Goal: Information Seeking & Learning: Learn about a topic

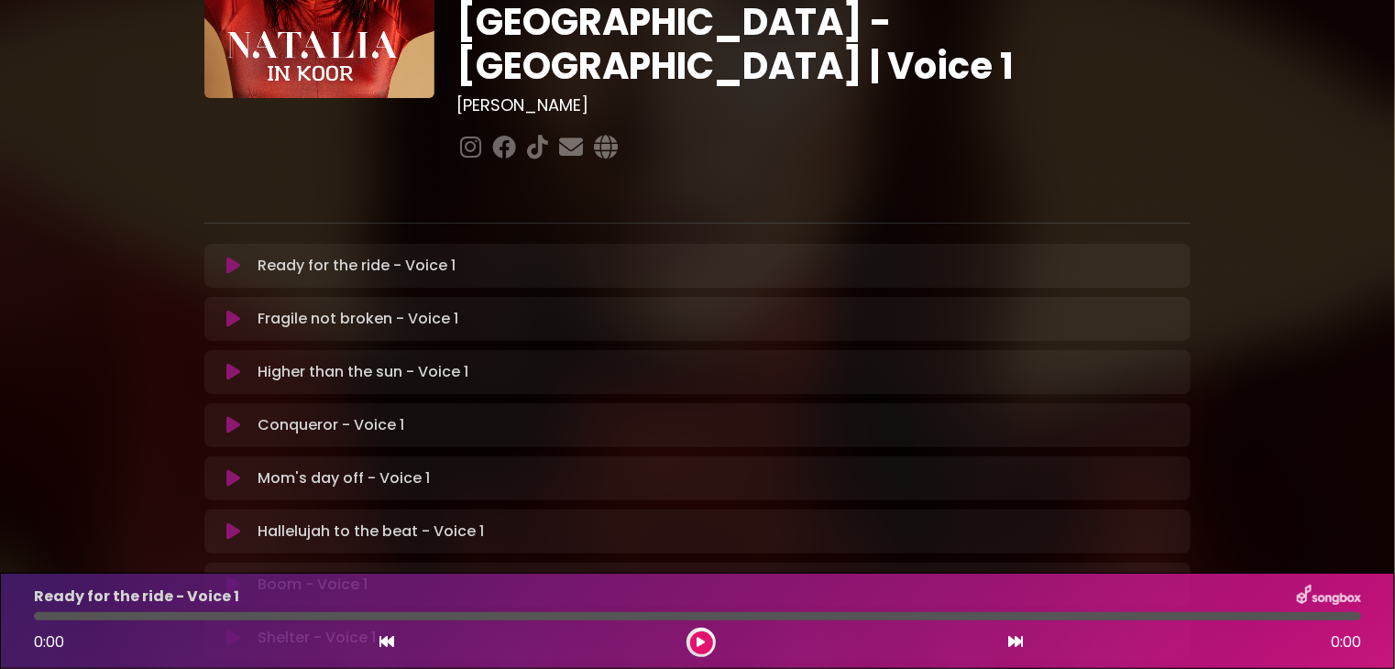
scroll to position [275, 0]
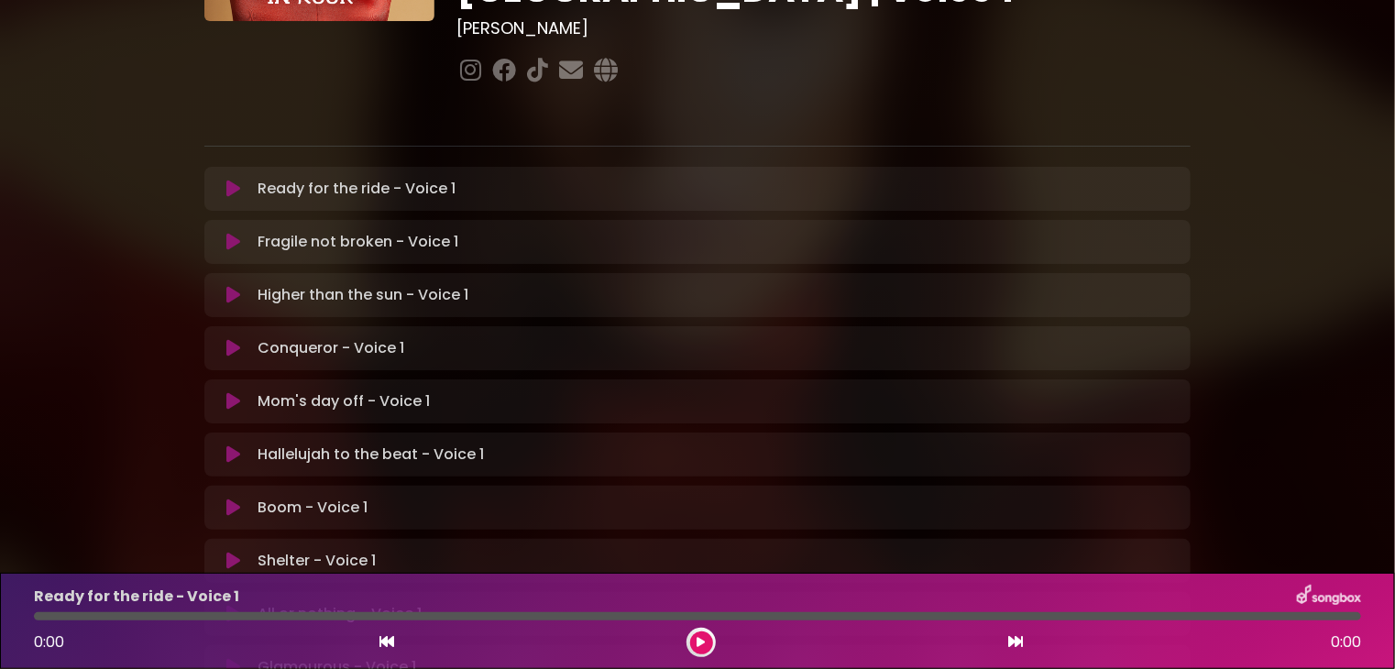
click at [308, 444] on p "Hallelujah to the beat - Voice 1 Loading Track..." at bounding box center [371, 455] width 226 height 22
click at [233, 445] on icon at bounding box center [233, 454] width 14 height 18
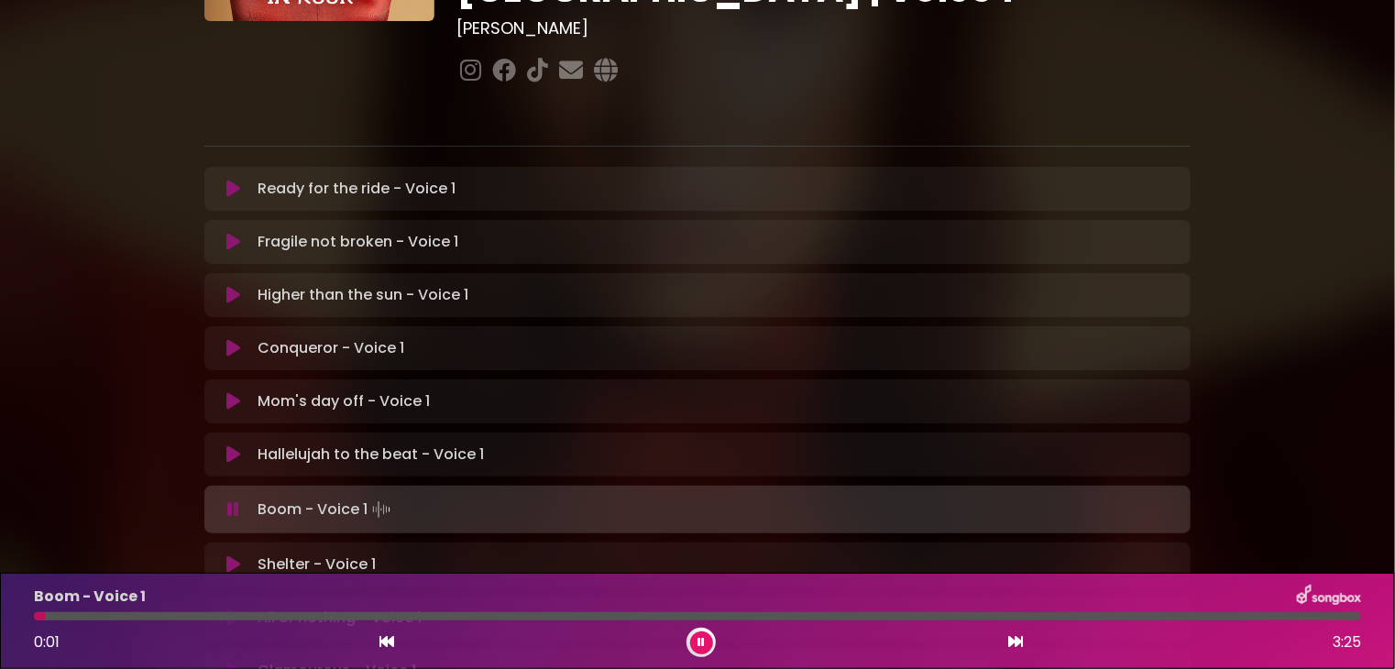
click at [700, 642] on icon at bounding box center [700, 642] width 7 height 11
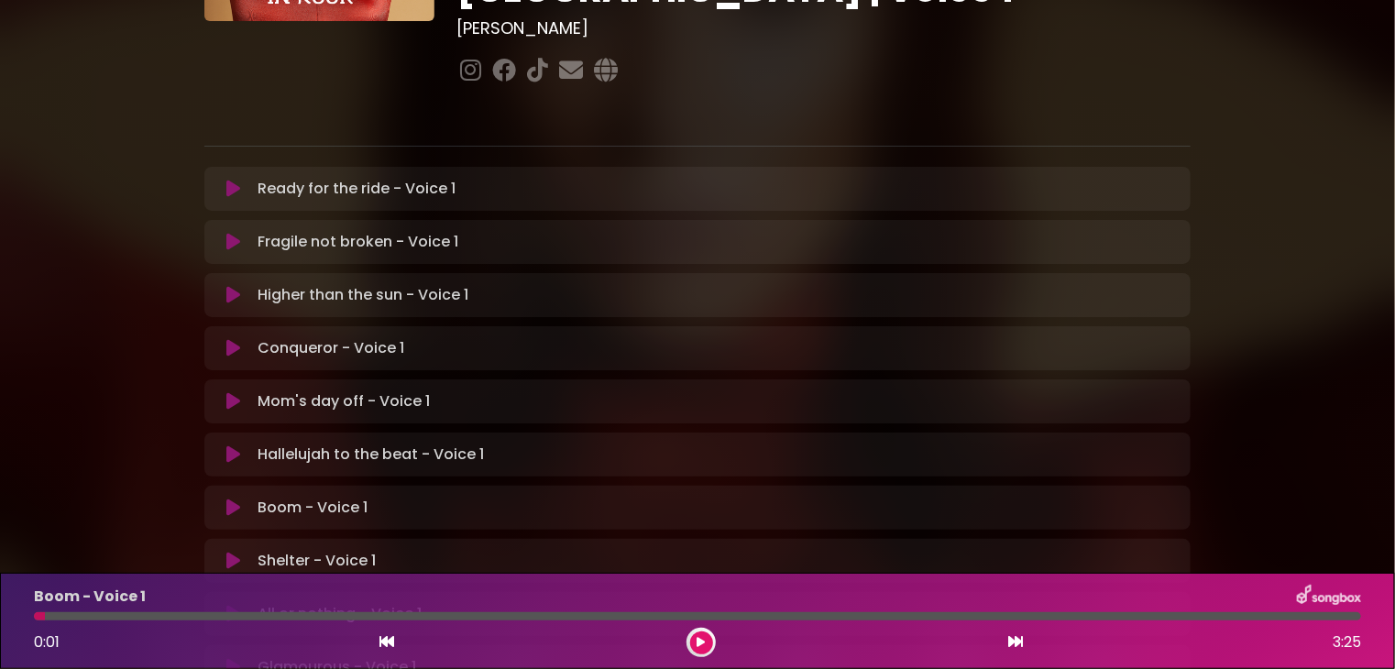
click at [700, 642] on icon at bounding box center [701, 642] width 8 height 11
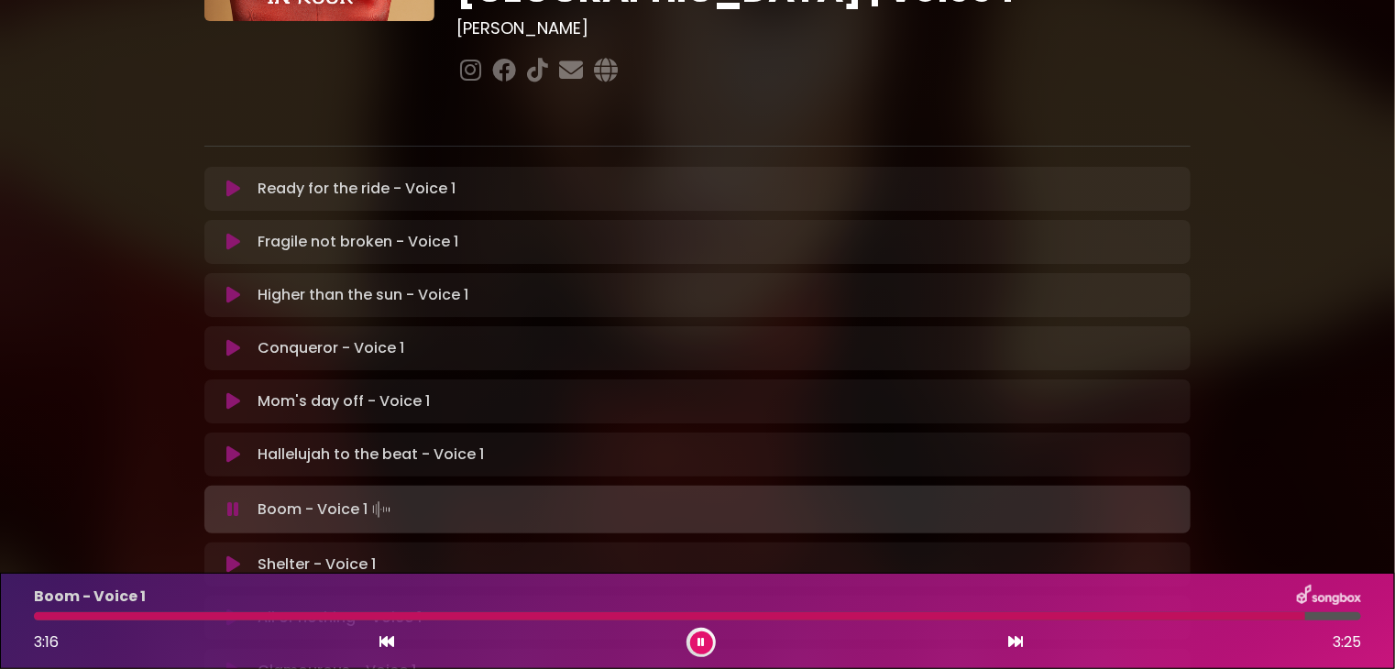
click at [693, 642] on button at bounding box center [701, 642] width 23 height 23
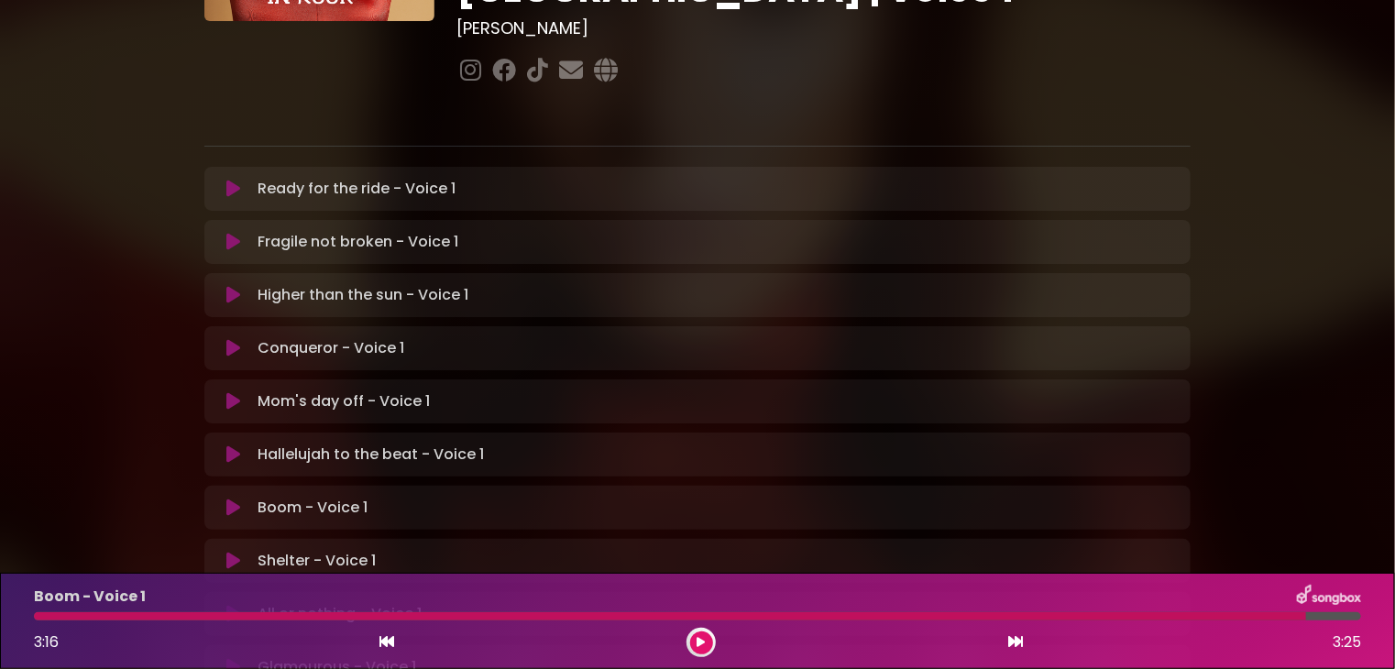
click at [699, 639] on icon at bounding box center [701, 642] width 8 height 11
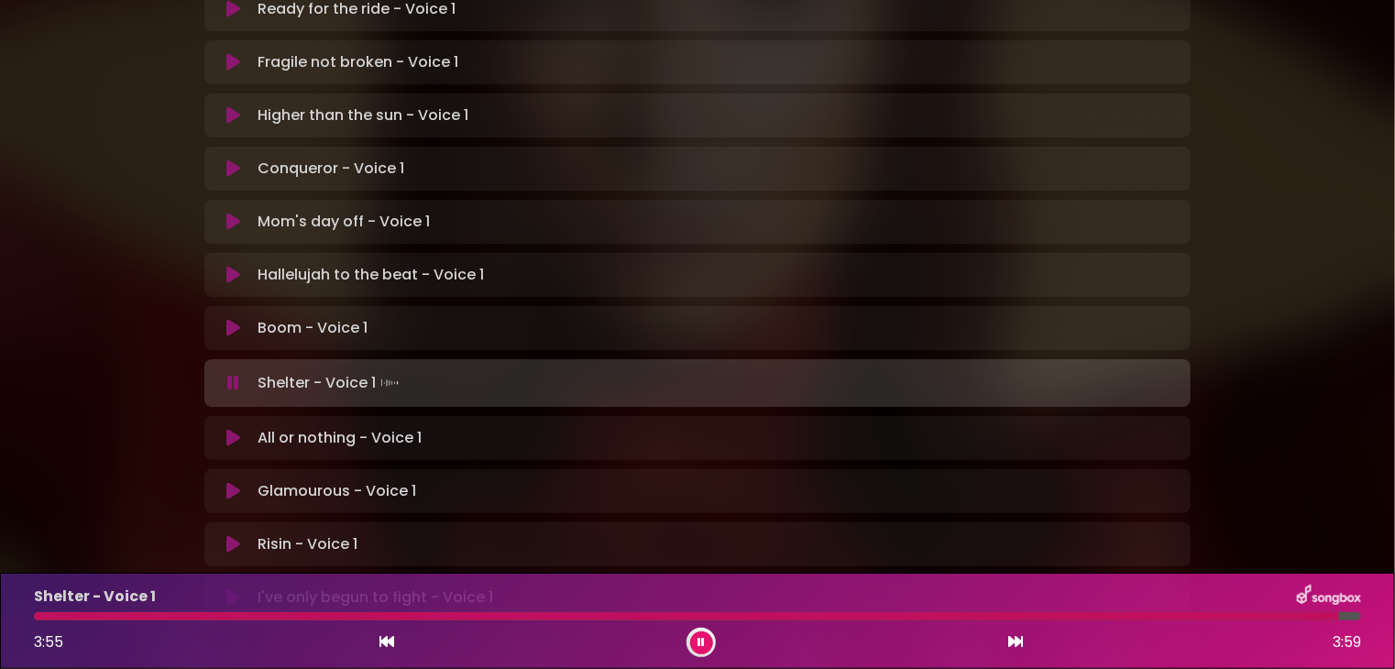
scroll to position [458, 0]
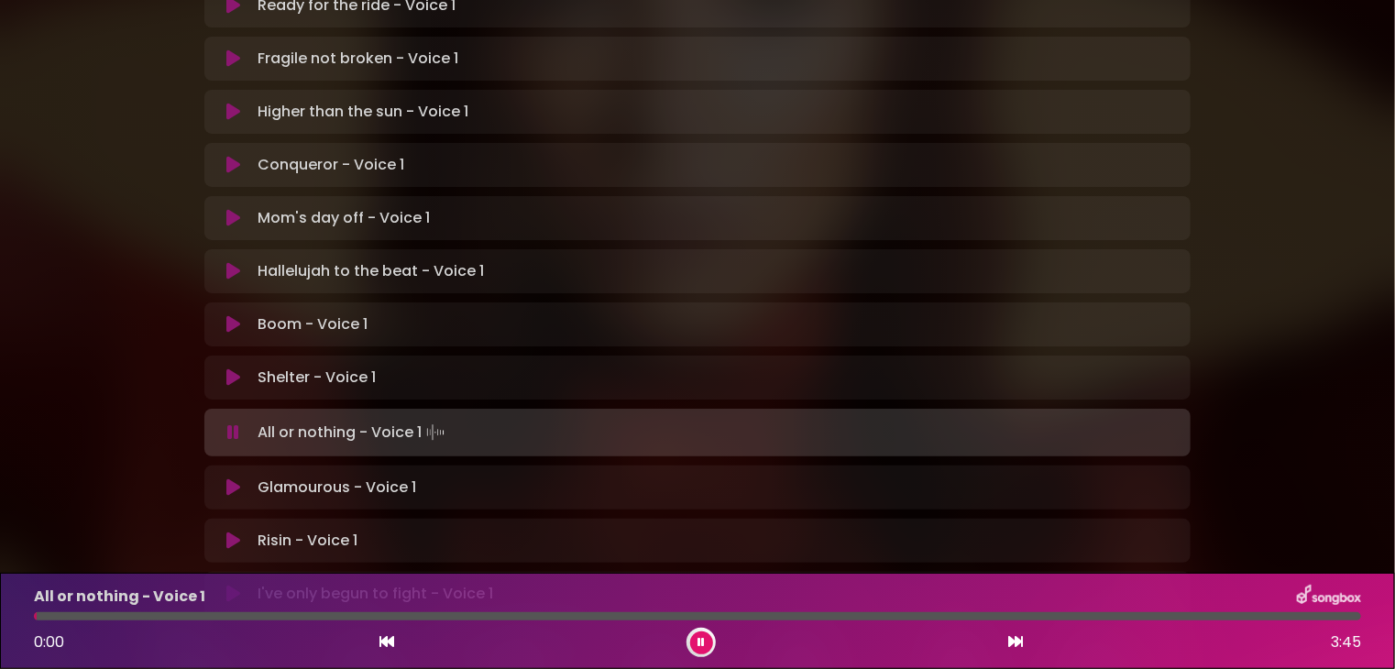
click at [700, 634] on button at bounding box center [701, 642] width 23 height 23
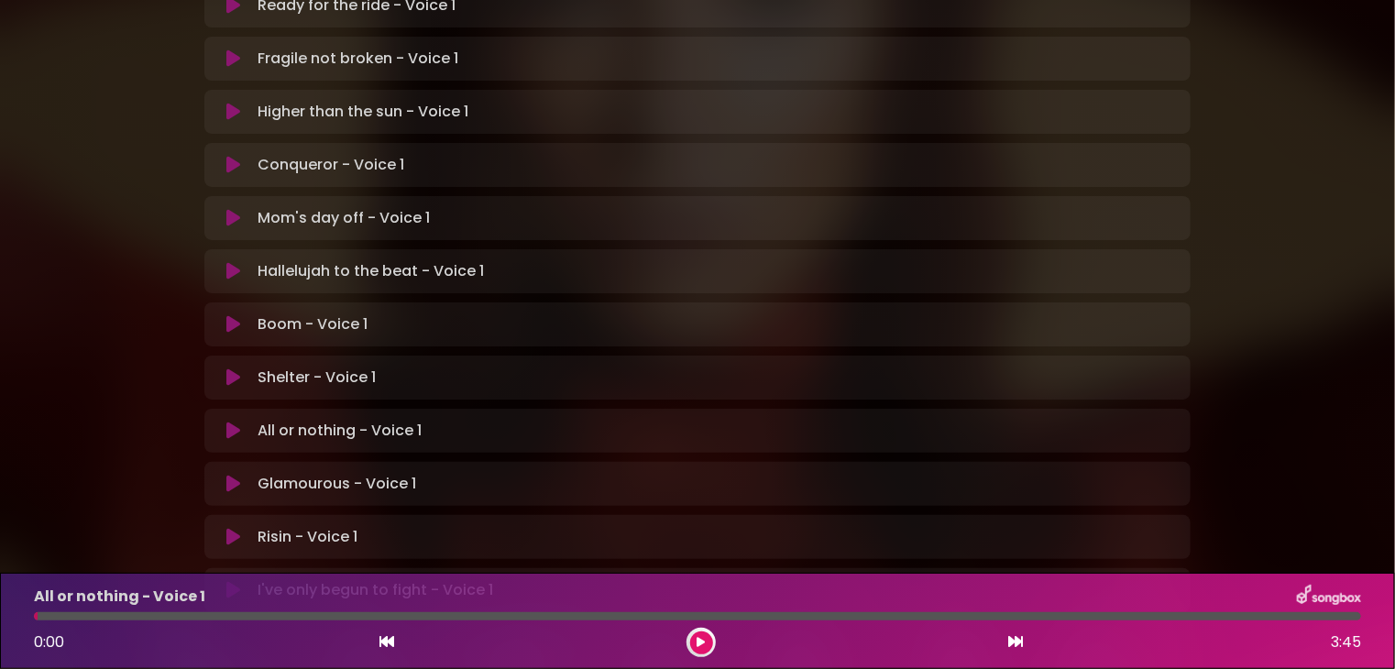
click at [227, 422] on icon at bounding box center [233, 431] width 14 height 18
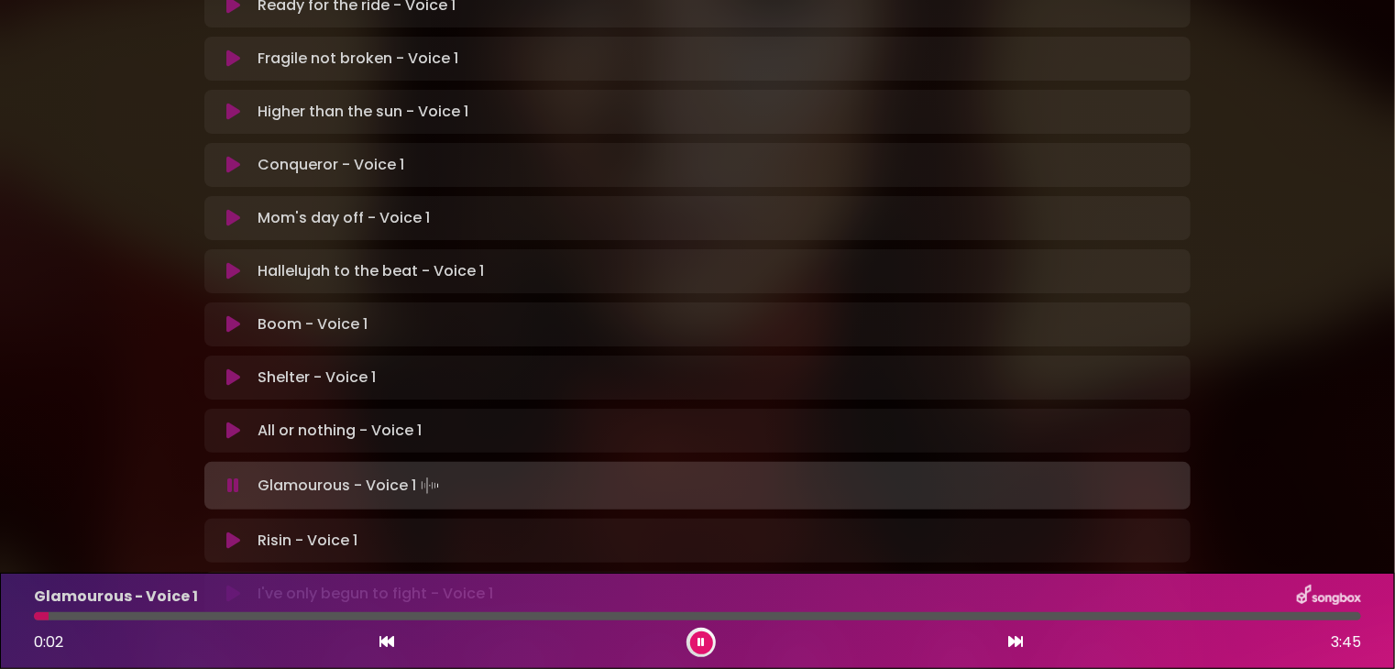
click at [695, 638] on button at bounding box center [701, 642] width 23 height 23
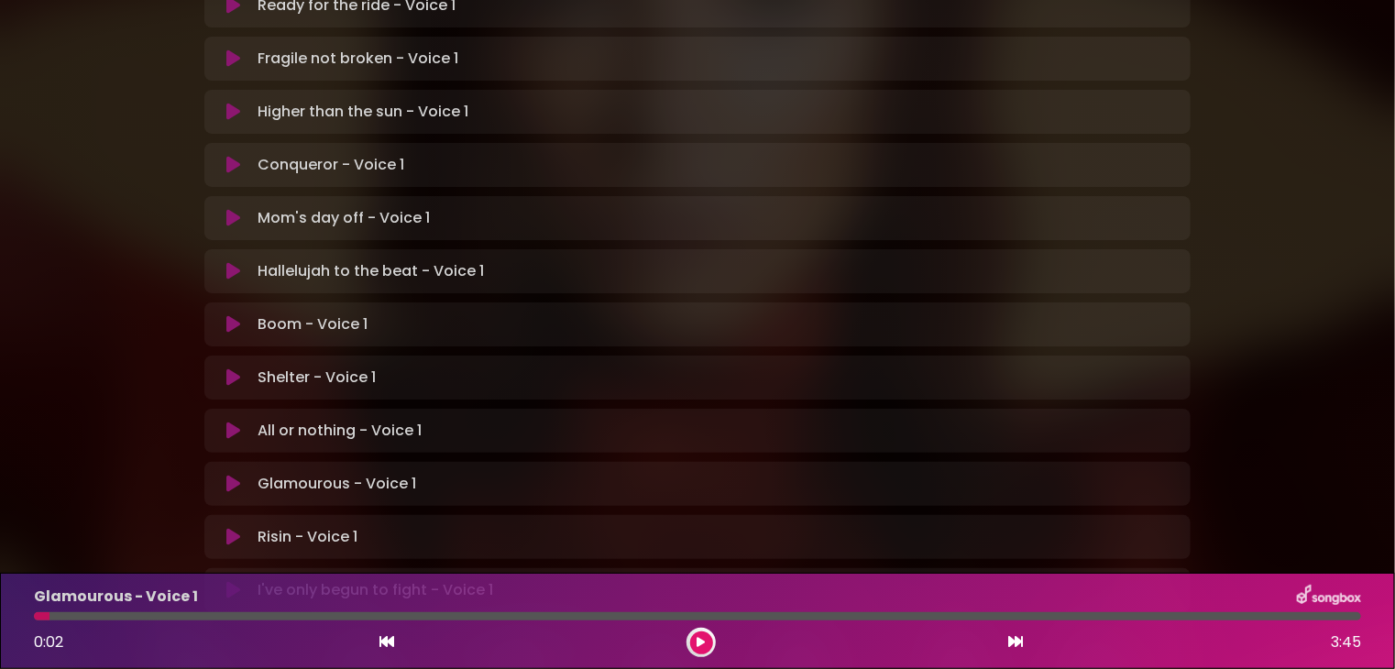
click at [702, 642] on icon at bounding box center [701, 642] width 8 height 11
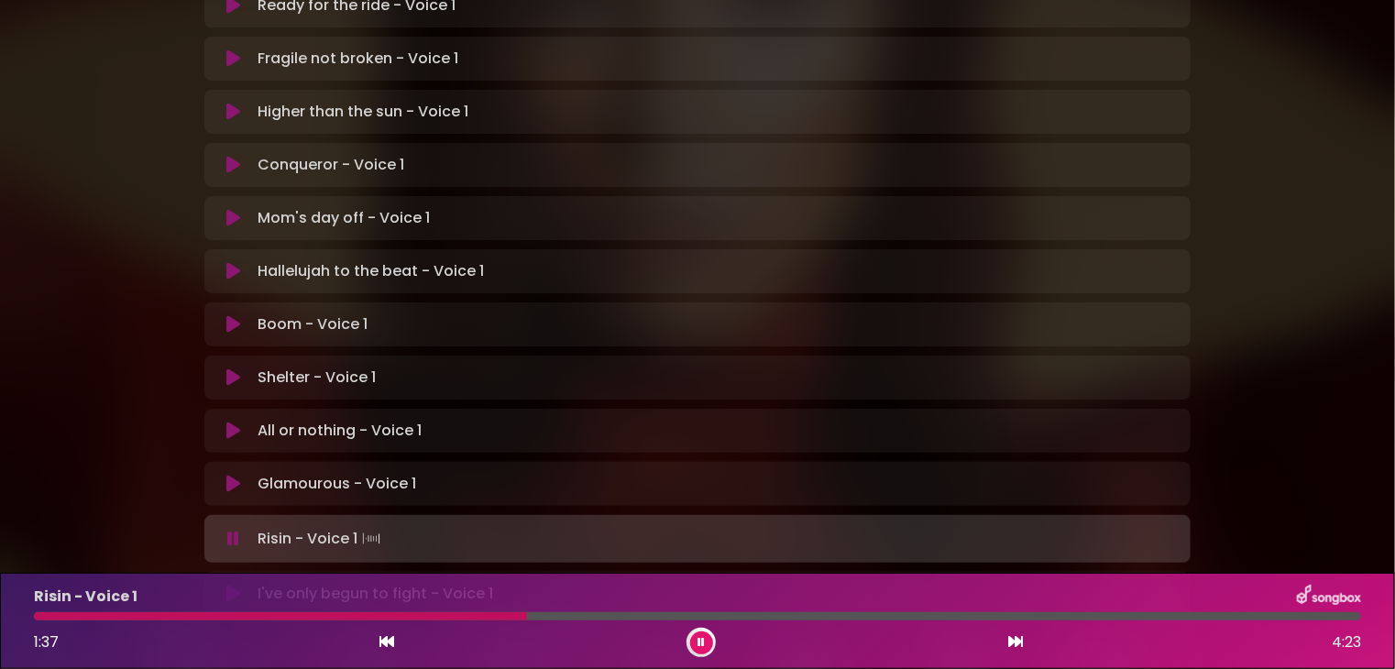
click at [697, 641] on icon at bounding box center [700, 642] width 7 height 11
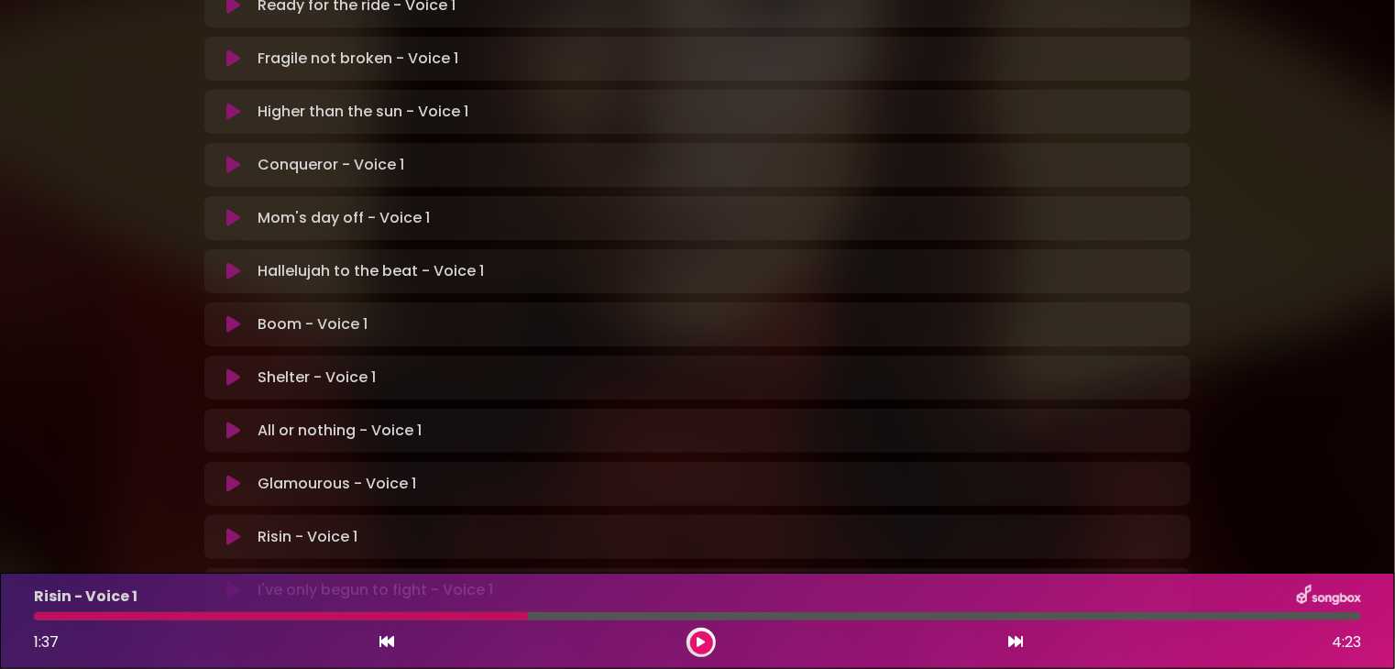
click at [285, 526] on p "Risin - Voice 1 Loading Track..." at bounding box center [308, 537] width 100 height 22
click at [40, 613] on div at bounding box center [281, 616] width 494 height 8
click at [259, 526] on p "Risin - Voice 1 Loading Track..." at bounding box center [308, 537] width 100 height 22
click at [228, 528] on icon at bounding box center [233, 537] width 14 height 18
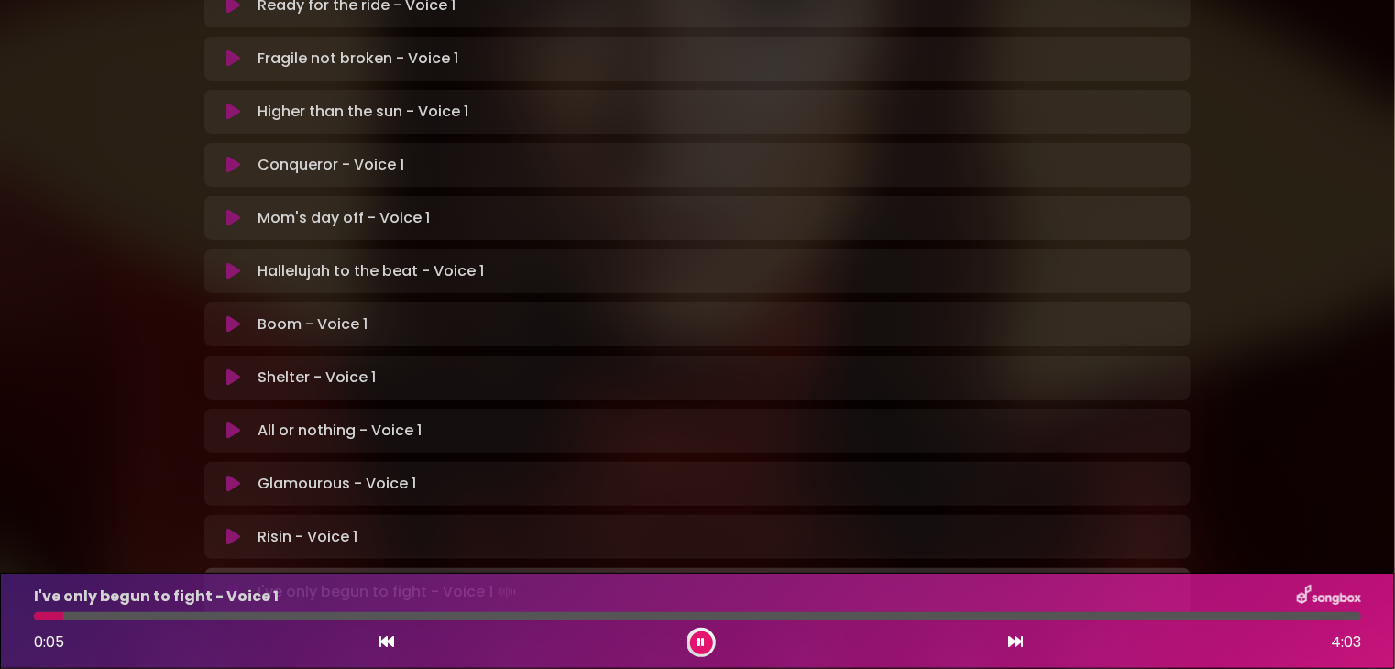
click at [1114, 260] on div "Hallelujah to the beat - Voice 1 Loading Track..." at bounding box center [715, 271] width 928 height 22
click at [703, 640] on icon at bounding box center [700, 642] width 7 height 11
click at [702, 639] on icon at bounding box center [701, 642] width 8 height 11
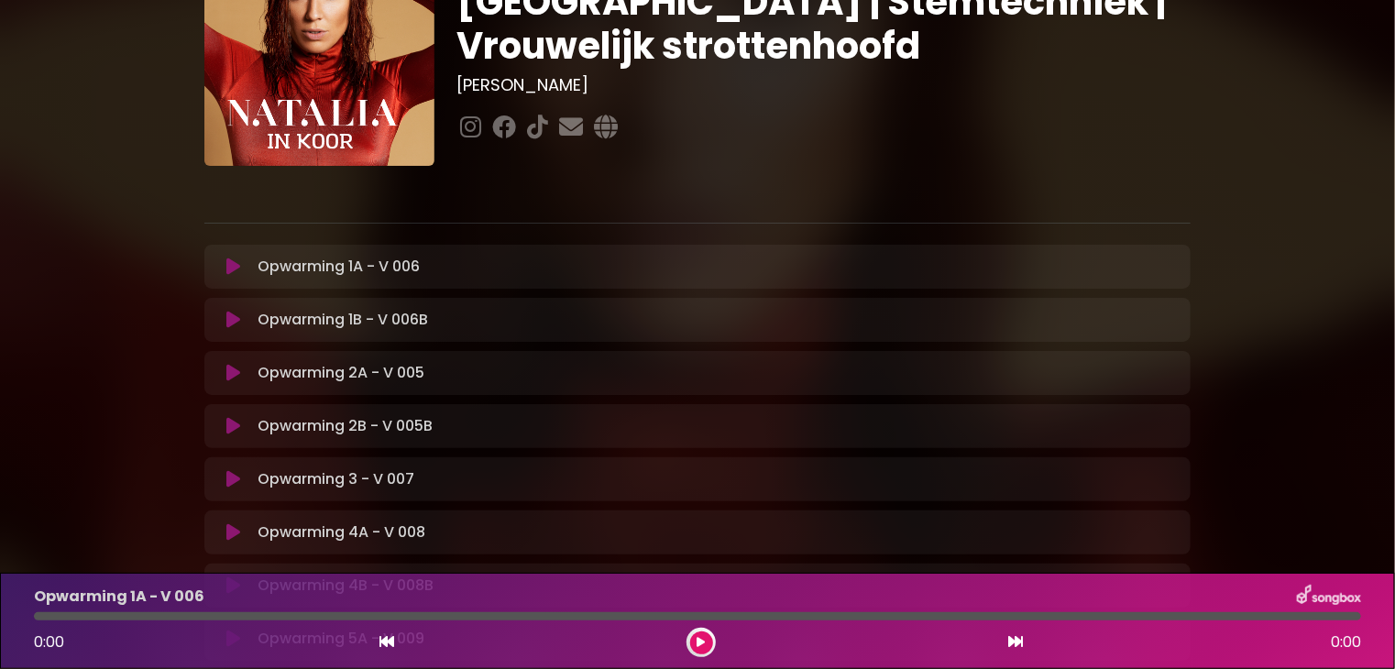
scroll to position [92, 0]
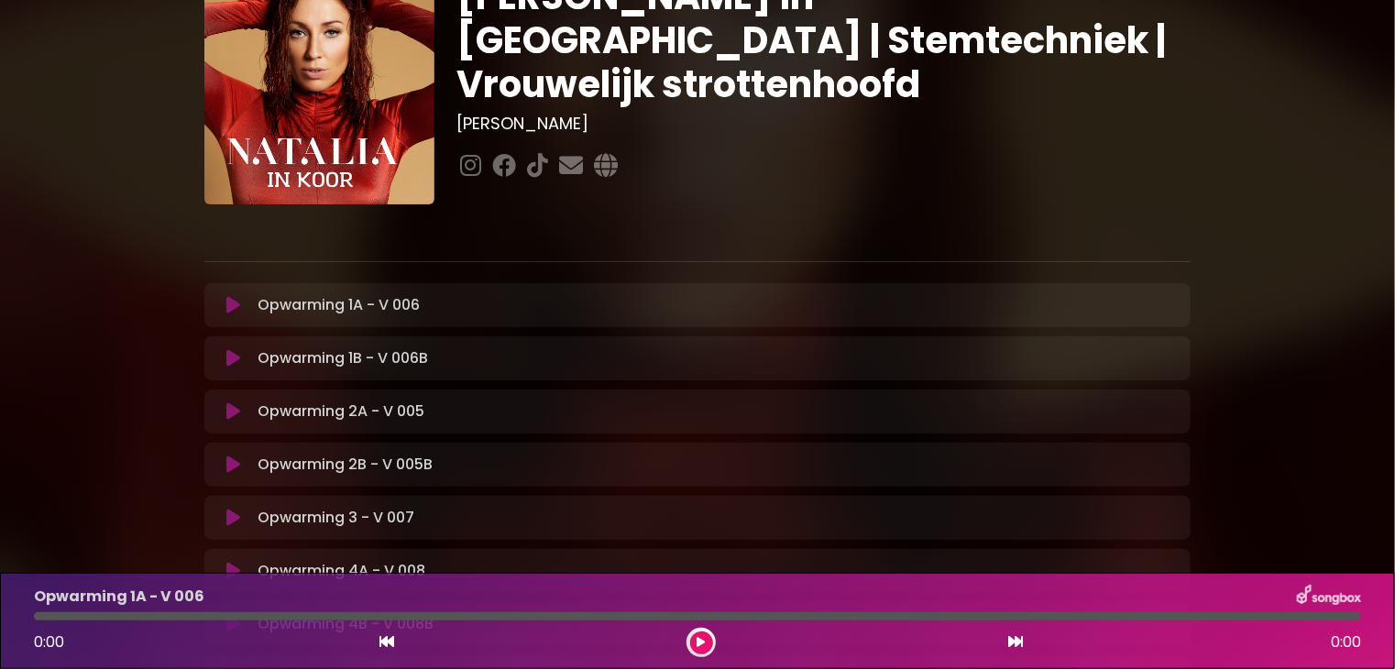
click at [229, 304] on icon at bounding box center [233, 305] width 14 height 18
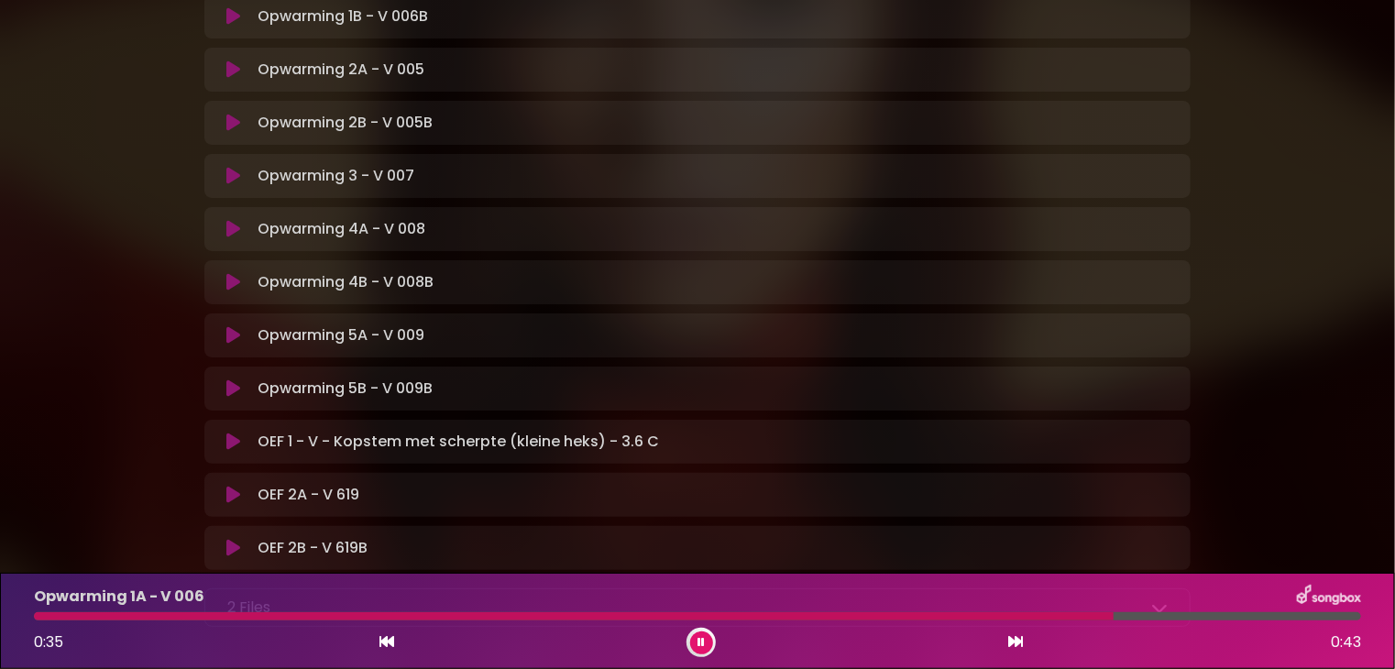
scroll to position [550, 0]
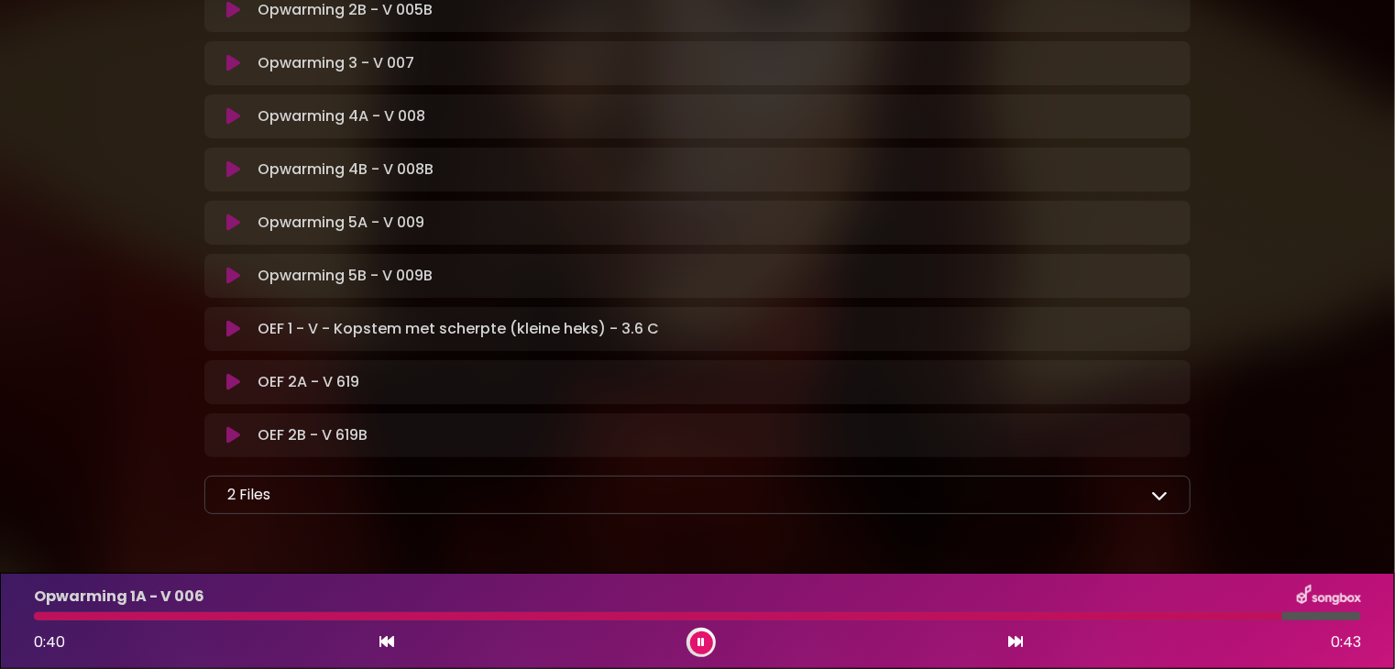
click at [235, 329] on icon at bounding box center [233, 329] width 14 height 18
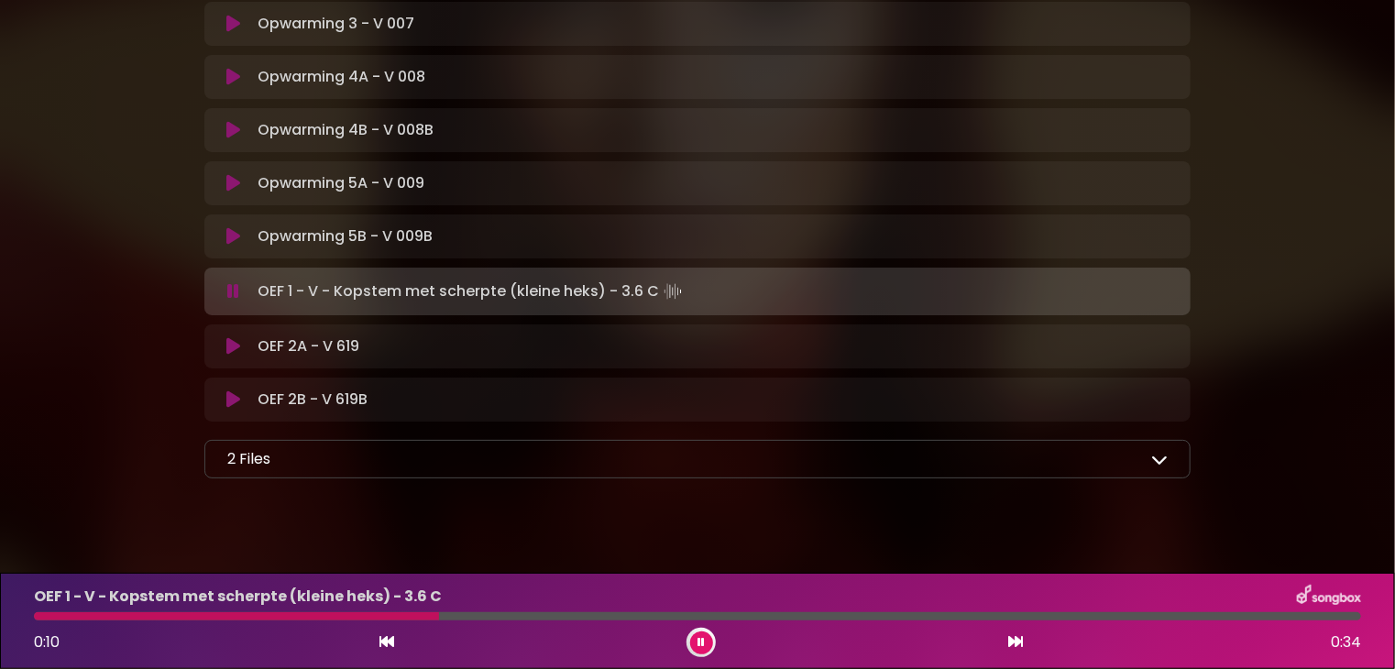
scroll to position [607, 0]
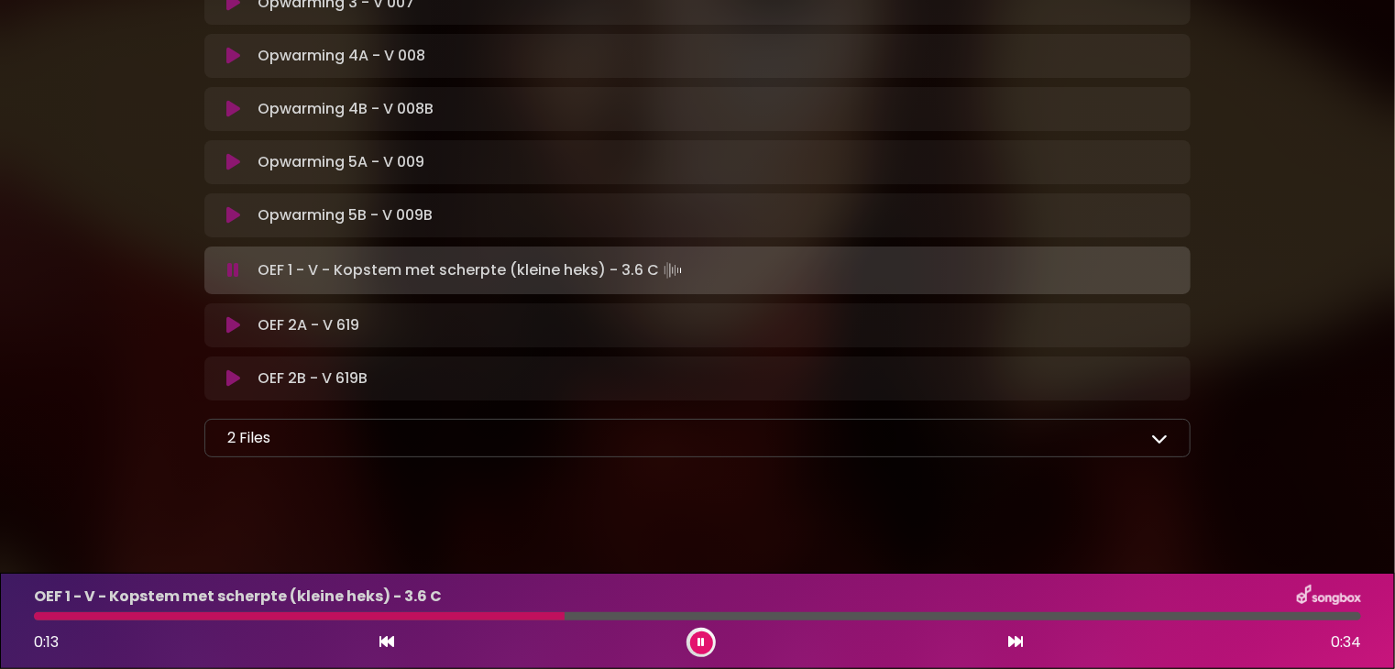
click at [1162, 437] on icon at bounding box center [1159, 438] width 16 height 16
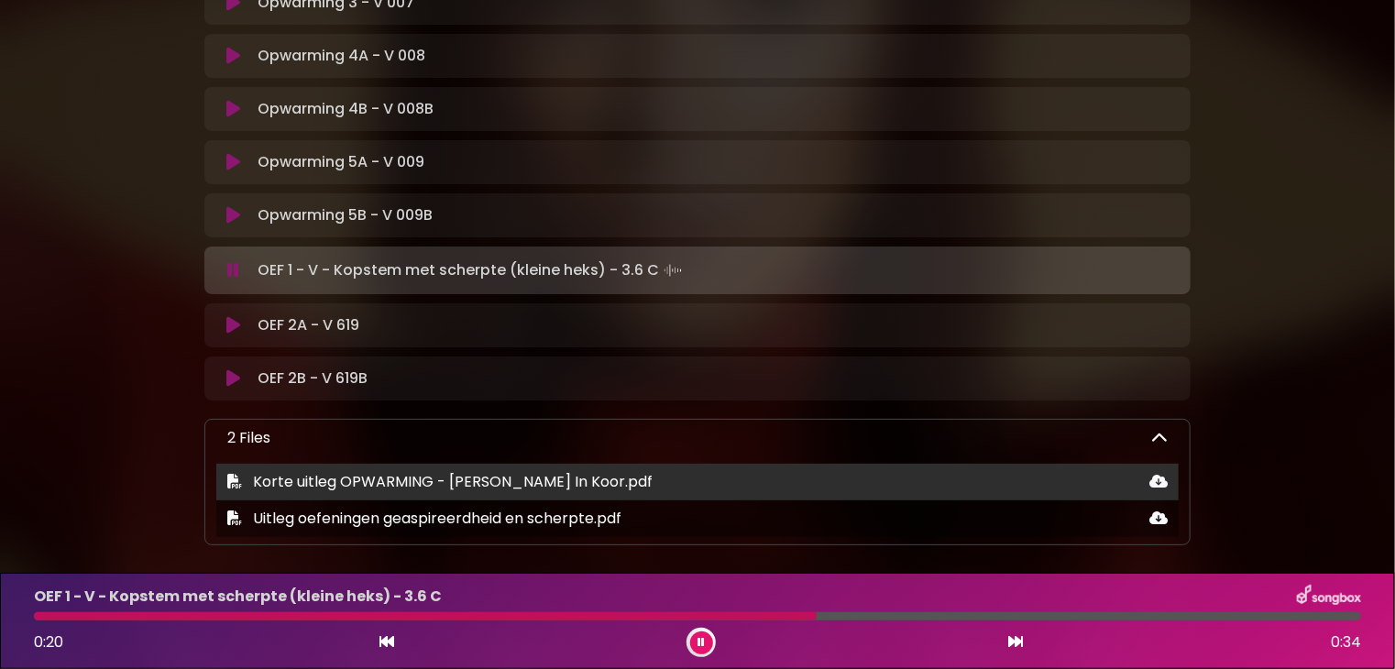
click at [308, 486] on span "Korte uitleg OPWARMING - Natalia In Koor.pdf" at bounding box center [453, 481] width 400 height 21
click at [231, 485] on icon at bounding box center [234, 481] width 15 height 15
click at [235, 482] on icon at bounding box center [234, 481] width 15 height 15
click at [386, 489] on span "Korte uitleg OPWARMING - Natalia In Koor.pdf" at bounding box center [453, 481] width 400 height 21
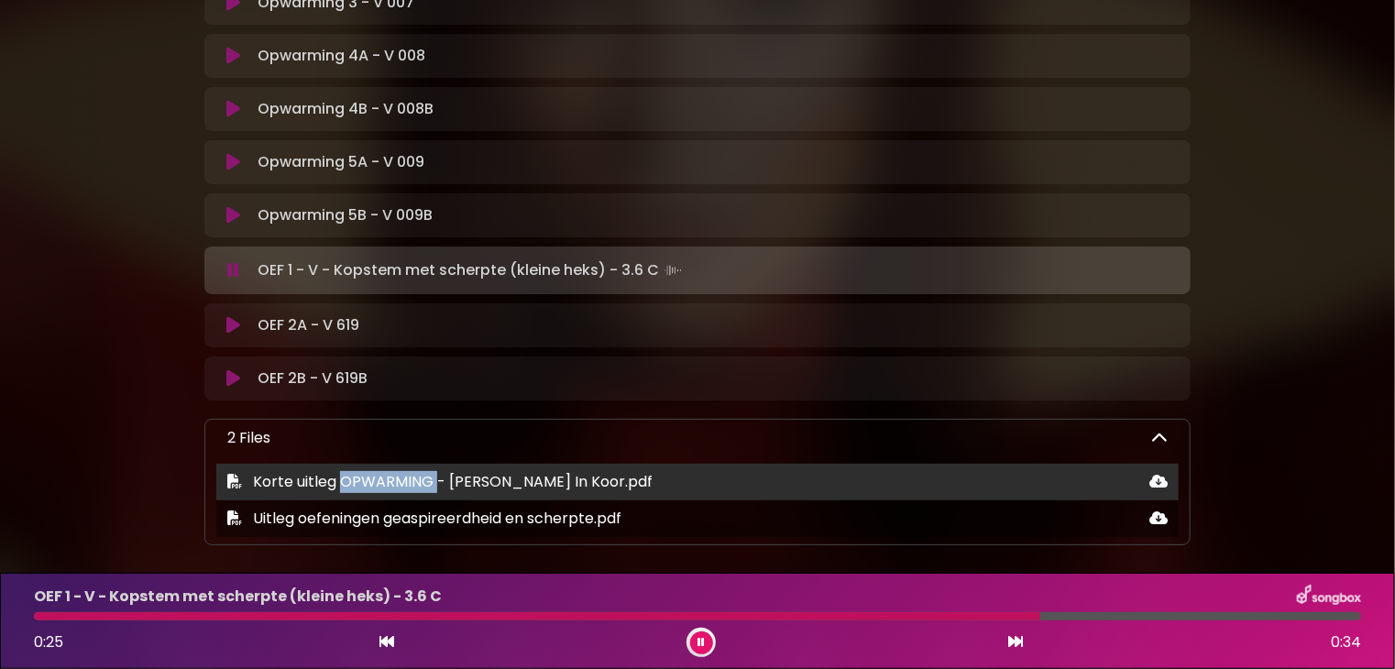
click at [386, 489] on span "Korte uitleg OPWARMING - Natalia In Koor.pdf" at bounding box center [453, 481] width 400 height 21
click at [420, 490] on span "Korte uitleg OPWARMING - Natalia In Koor.pdf" at bounding box center [453, 481] width 400 height 21
click at [381, 488] on span "Korte uitleg OPWARMING - Natalia In Koor.pdf" at bounding box center [453, 481] width 400 height 21
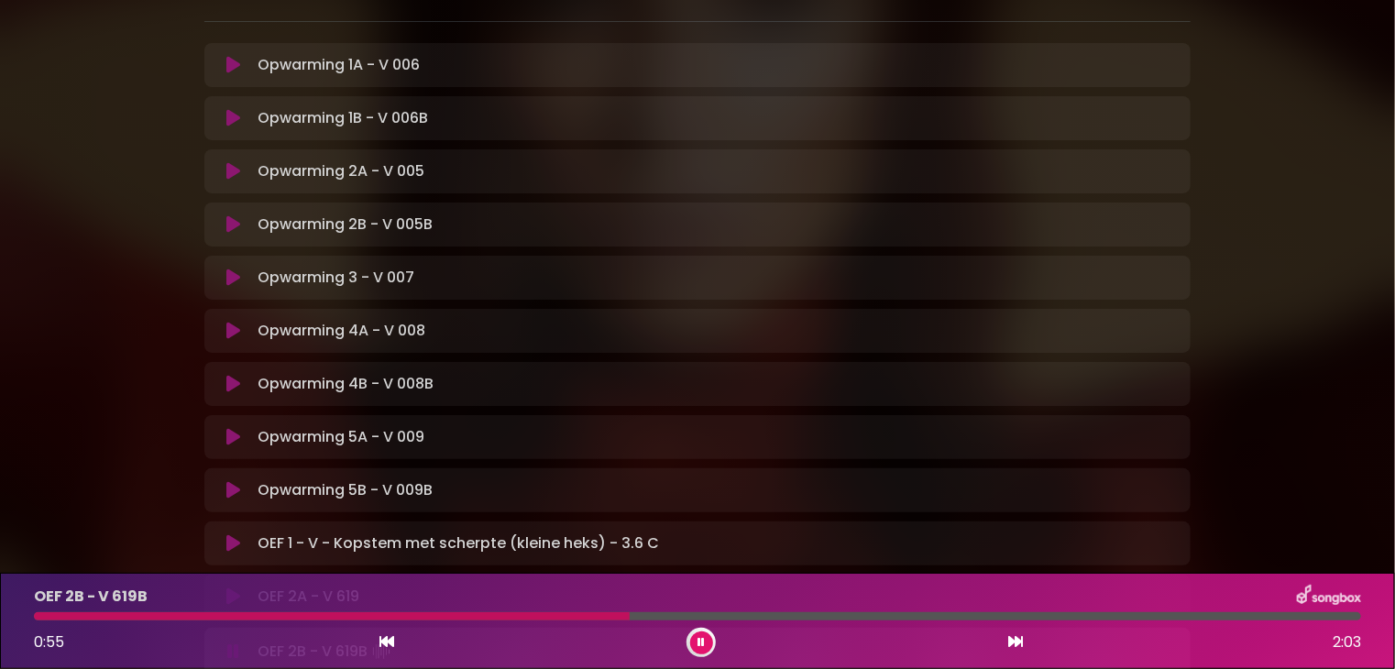
scroll to position [240, 0]
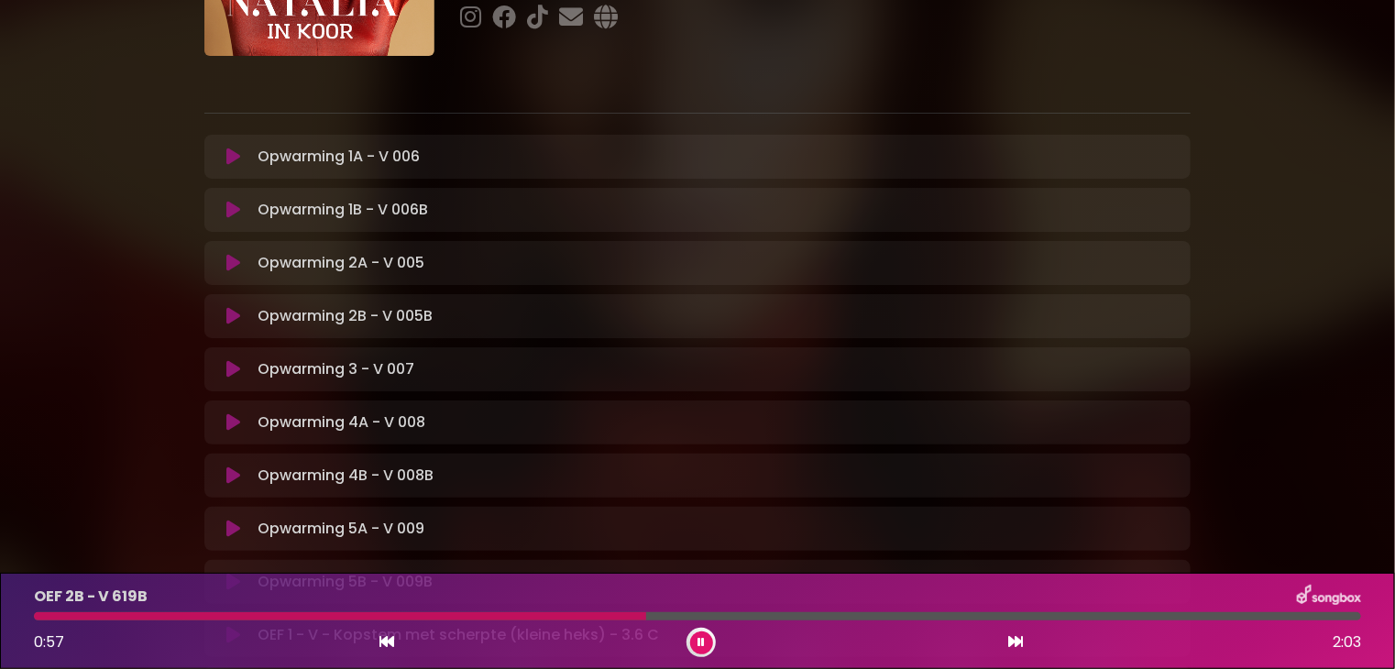
click at [295, 159] on p "Opwarming 1A - V 006 Loading Track..." at bounding box center [339, 157] width 162 height 22
click at [236, 156] on icon at bounding box center [233, 157] width 14 height 18
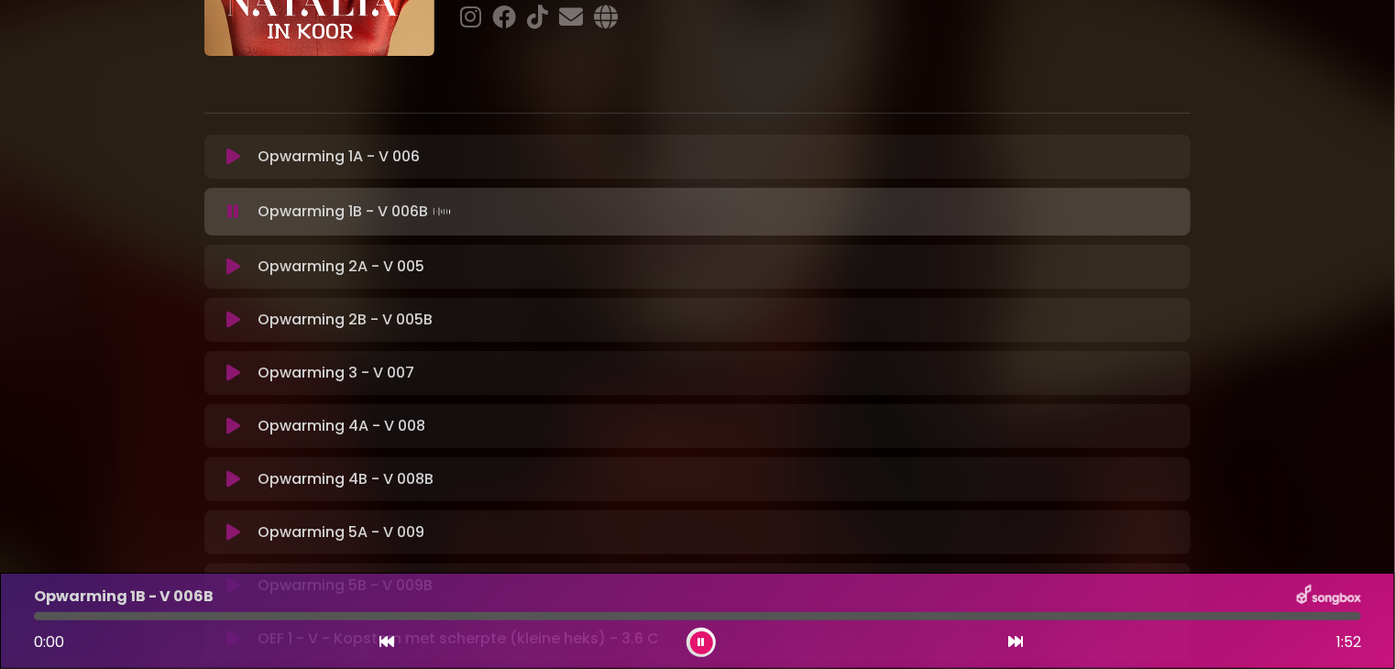
click at [347, 211] on p "Opwarming 1B - V 006B Loading Track..." at bounding box center [356, 212] width 196 height 26
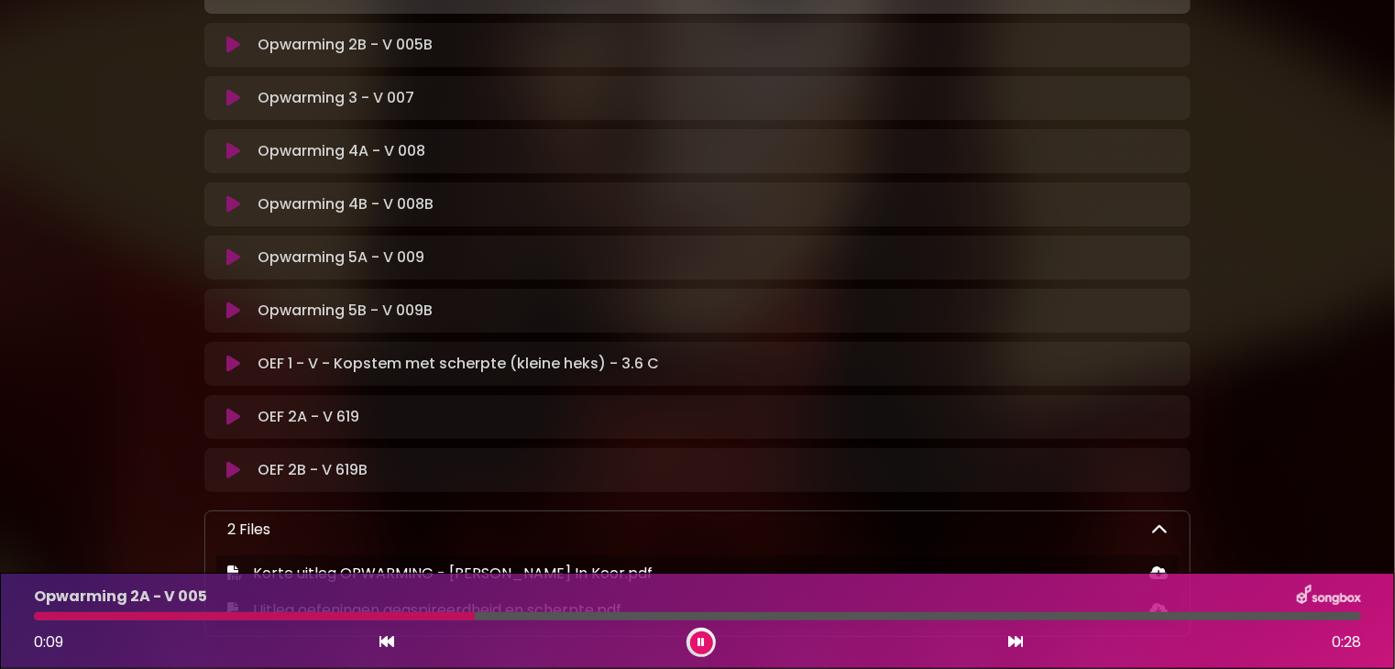
scroll to position [423, 0]
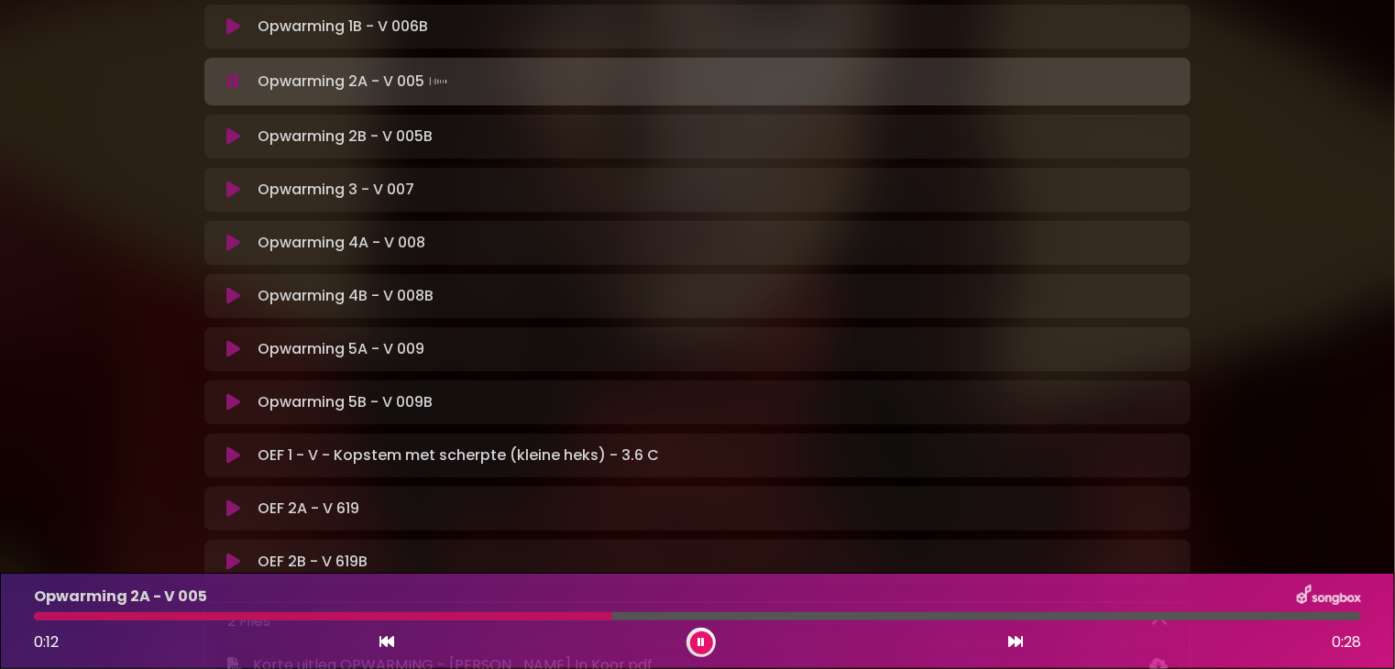
click at [280, 196] on p "Opwarming 3 - V 007 Loading Track..." at bounding box center [336, 190] width 157 height 22
click at [276, 195] on p "Opwarming 3 - V 007 Loading Track..." at bounding box center [336, 190] width 157 height 22
click at [233, 190] on icon at bounding box center [233, 190] width 14 height 18
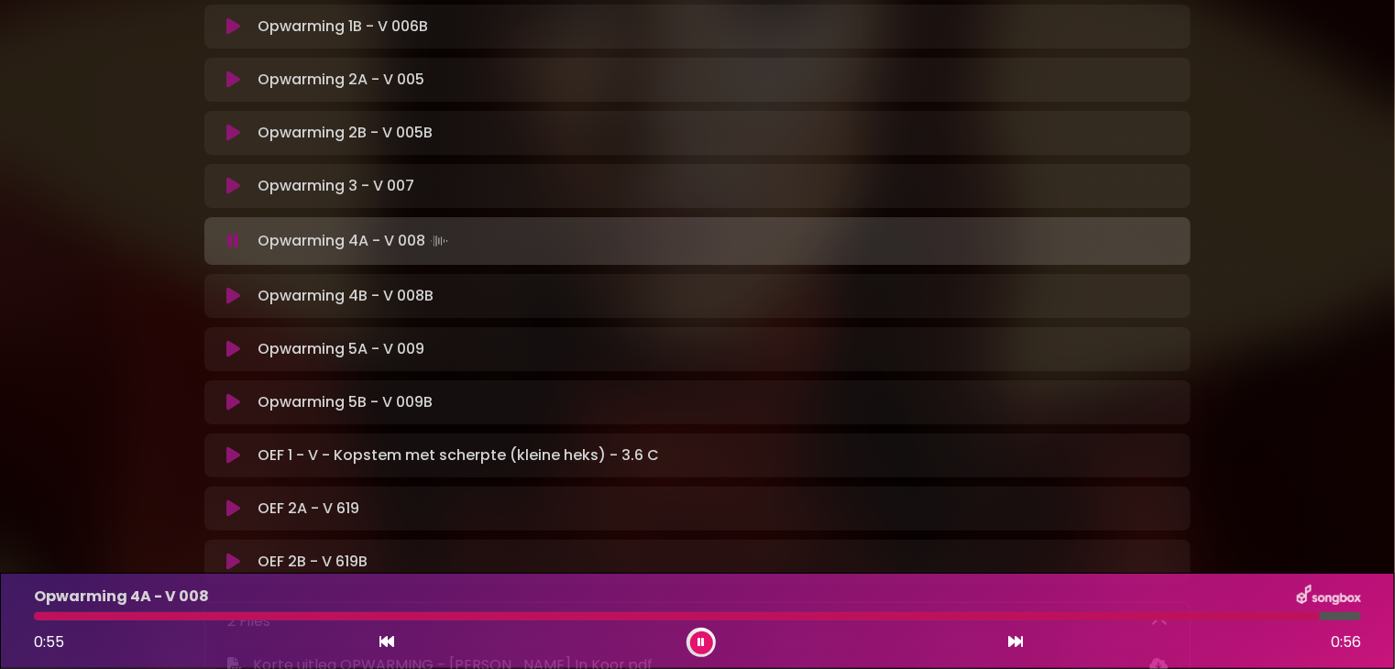
click at [147, 333] on div "Natalia in Koor | Stemtechniek | Vrouwelijk strottenhoofd Hans Primusz" at bounding box center [698, 179] width 1210 height 1161
click at [701, 637] on icon at bounding box center [700, 642] width 7 height 11
